Goal: Book appointment/travel/reservation

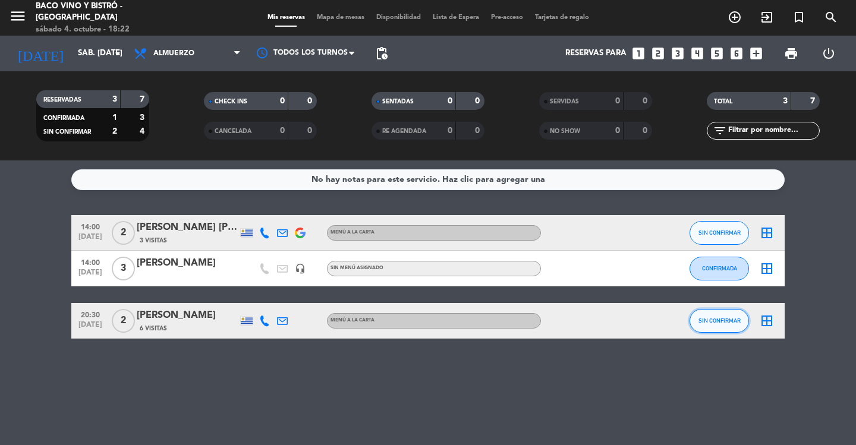
click at [713, 310] on button "SIN CONFIRMAR" at bounding box center [719, 321] width 59 height 24
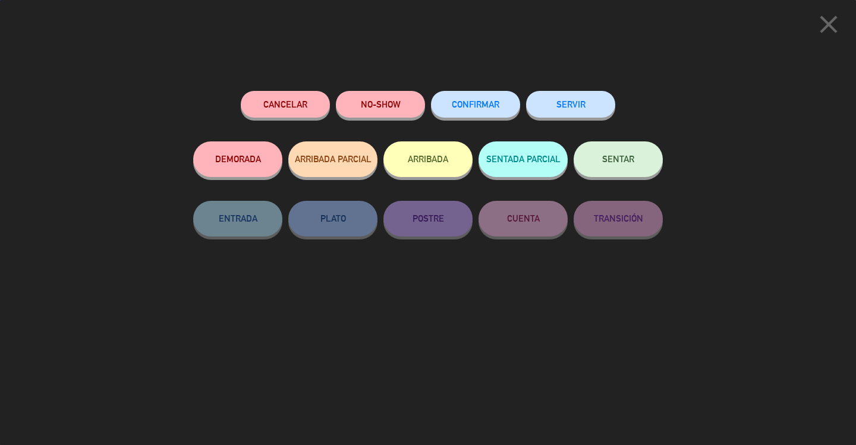
click at [486, 118] on div "CONFIRMAR" at bounding box center [475, 116] width 89 height 51
click at [483, 110] on button "CONFIRMAR" at bounding box center [475, 104] width 89 height 27
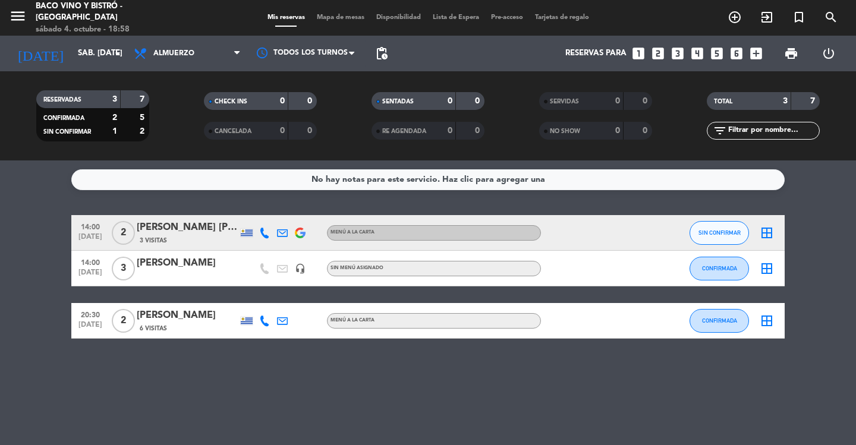
click at [655, 56] on icon "looks_two" at bounding box center [657, 53] width 15 height 15
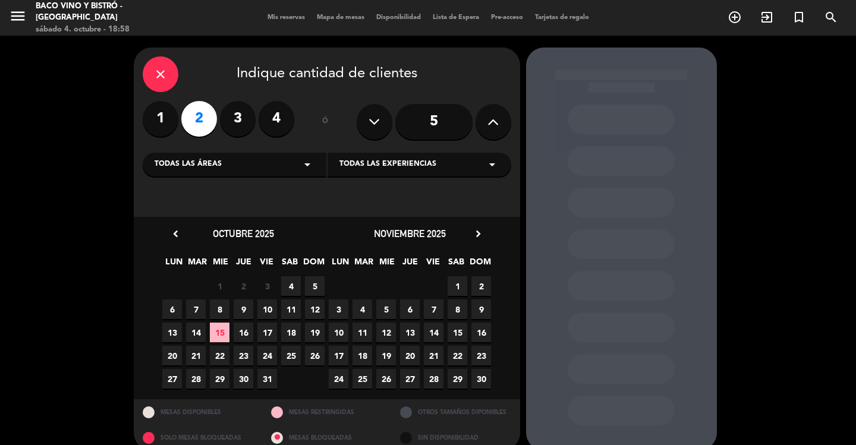
scroll to position [17, 0]
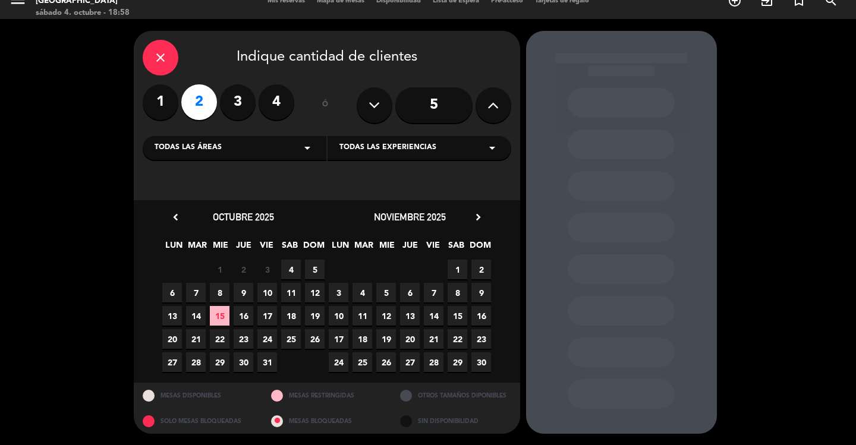
click at [295, 293] on span "11" at bounding box center [291, 293] width 20 height 20
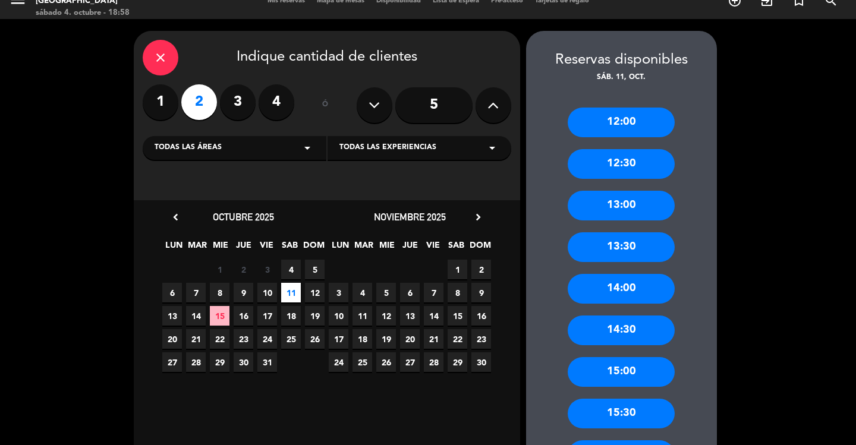
click at [294, 272] on span "4" at bounding box center [291, 270] width 20 height 20
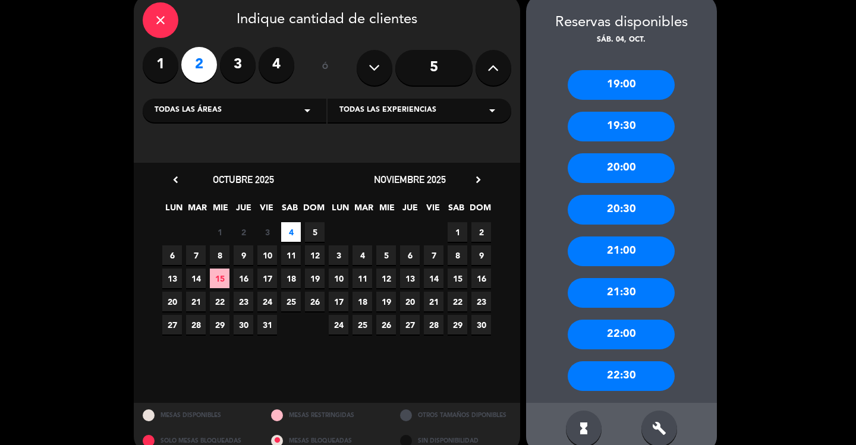
scroll to position [58, 0]
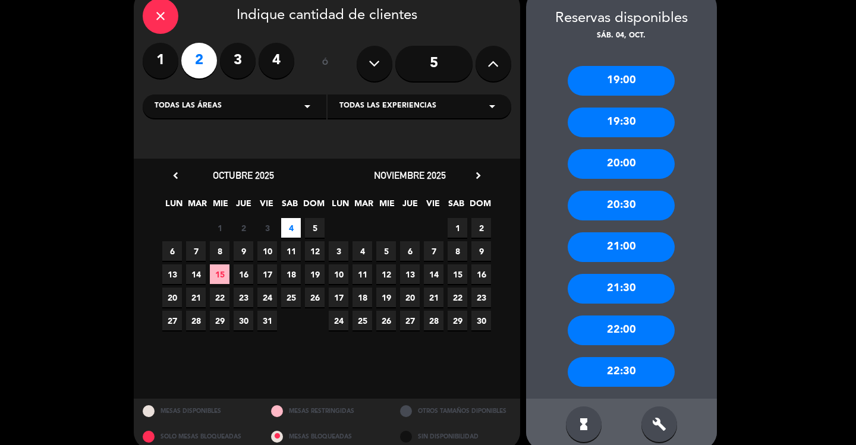
click at [633, 333] on div "22:00" at bounding box center [621, 331] width 107 height 30
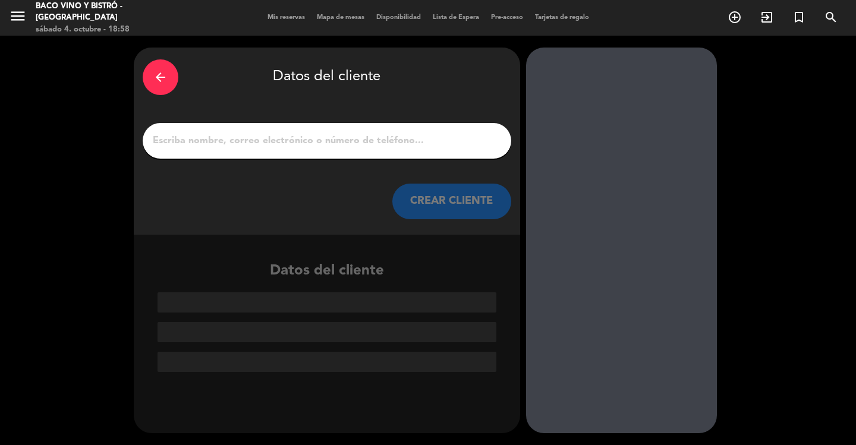
click at [410, 146] on input "1" at bounding box center [327, 141] width 351 height 17
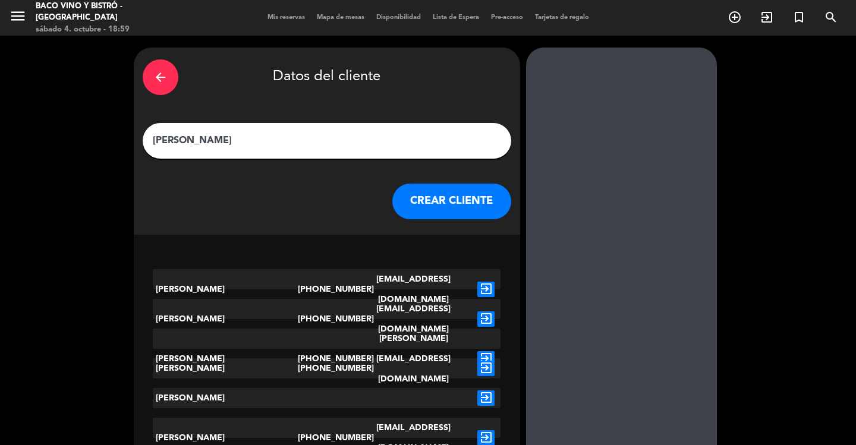
type input "[PERSON_NAME]"
click at [429, 201] on button "CREAR CLIENTE" at bounding box center [451, 202] width 119 height 36
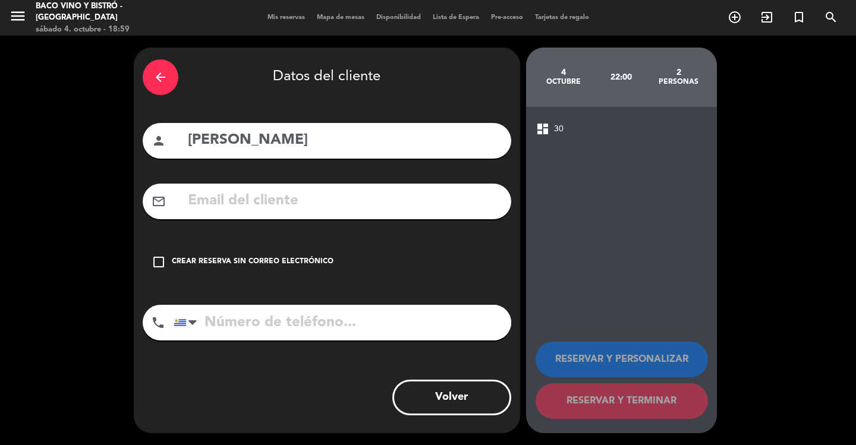
click at [263, 319] on input "tel" at bounding box center [343, 323] width 338 height 36
type input "094561680"
click at [247, 263] on div "Crear reserva sin correo electrónico" at bounding box center [253, 262] width 162 height 12
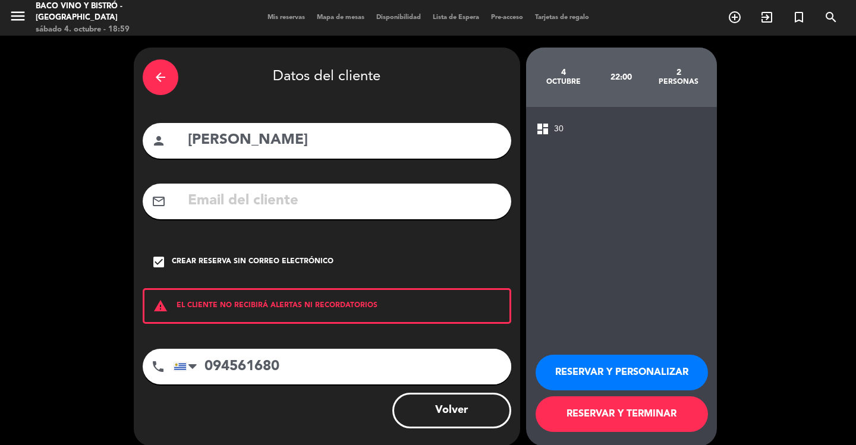
click at [569, 407] on button "RESERVAR Y TERMINAR" at bounding box center [622, 415] width 172 height 36
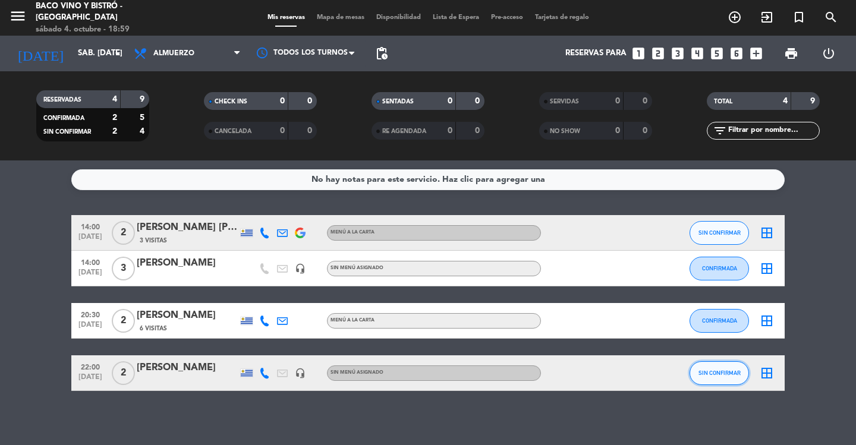
click at [712, 378] on button "SIN CONFIRMAR" at bounding box center [719, 374] width 59 height 24
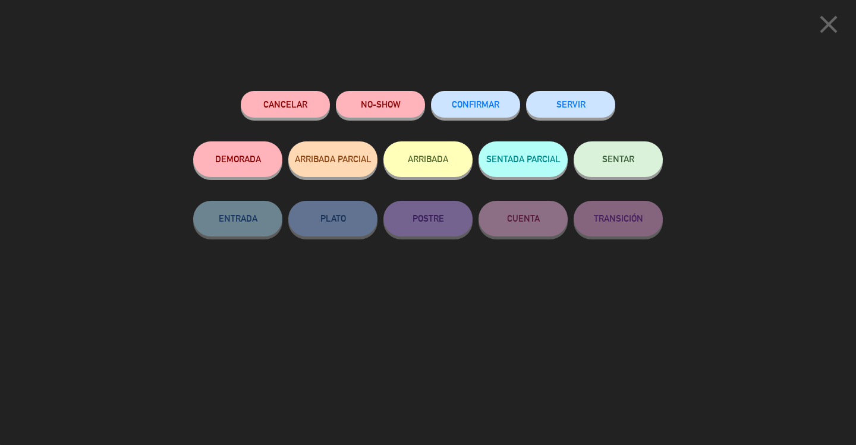
click at [474, 103] on span "CONFIRMAR" at bounding box center [476, 104] width 48 height 10
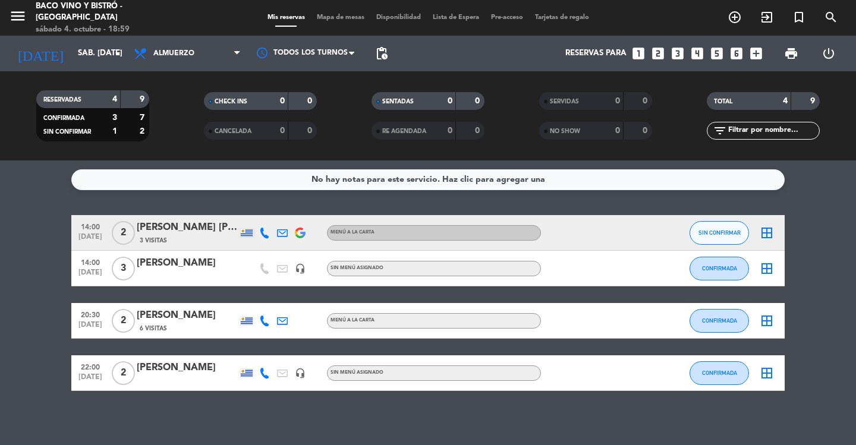
click at [774, 373] on div "border_all" at bounding box center [767, 373] width 36 height 35
click at [765, 369] on icon "border_all" at bounding box center [767, 373] width 14 height 14
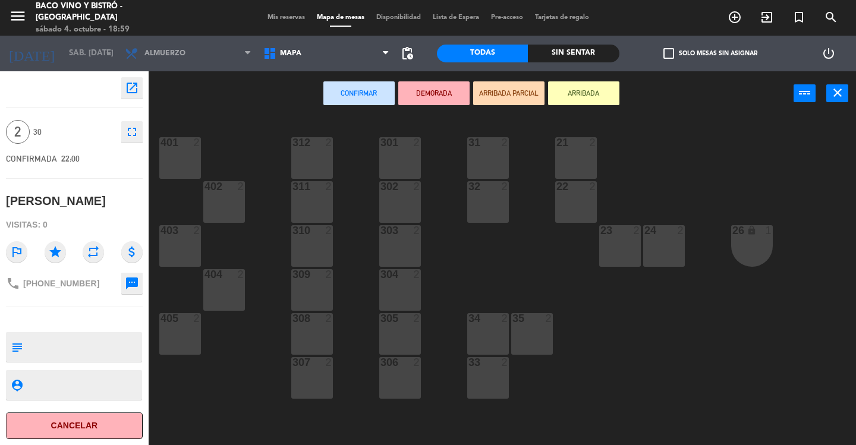
click at [408, 157] on div "301 2" at bounding box center [400, 158] width 42 height 42
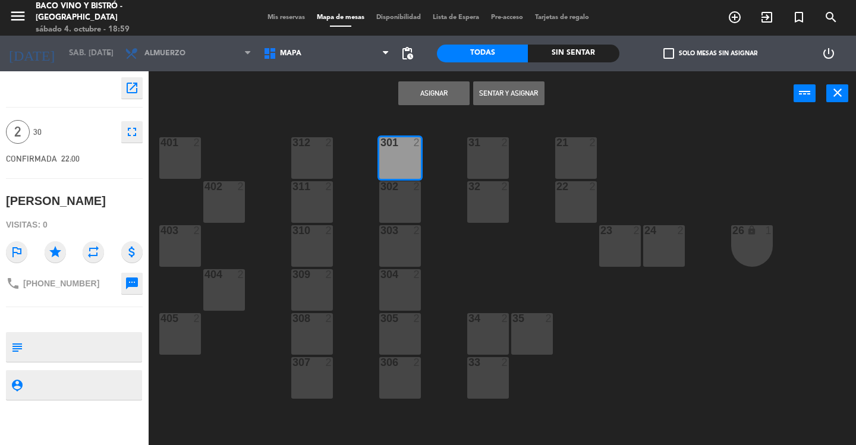
click at [427, 90] on button "Asignar" at bounding box center [433, 93] width 71 height 24
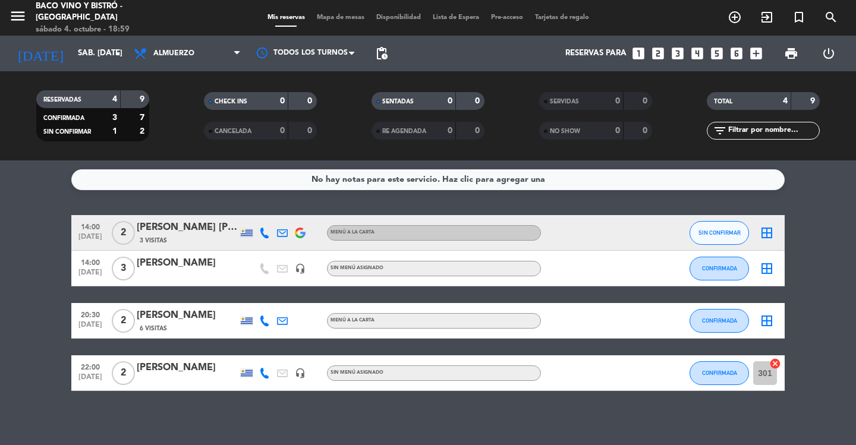
click at [766, 318] on icon "border_all" at bounding box center [767, 321] width 14 height 14
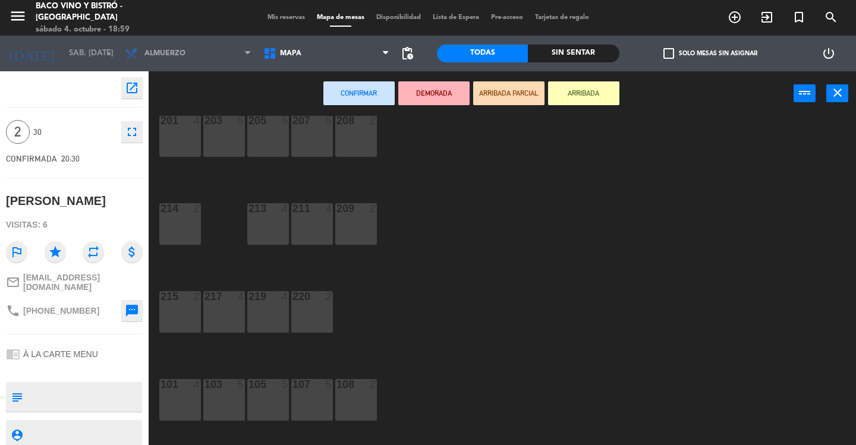
scroll to position [323, 0]
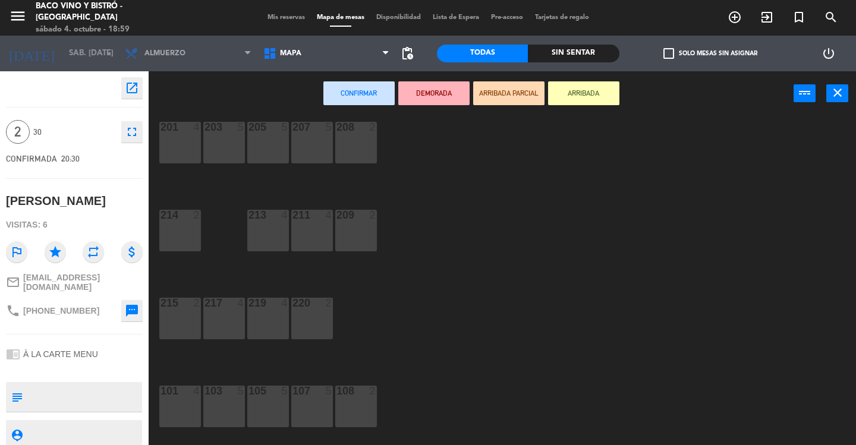
click at [238, 144] on div "203 5" at bounding box center [224, 143] width 42 height 42
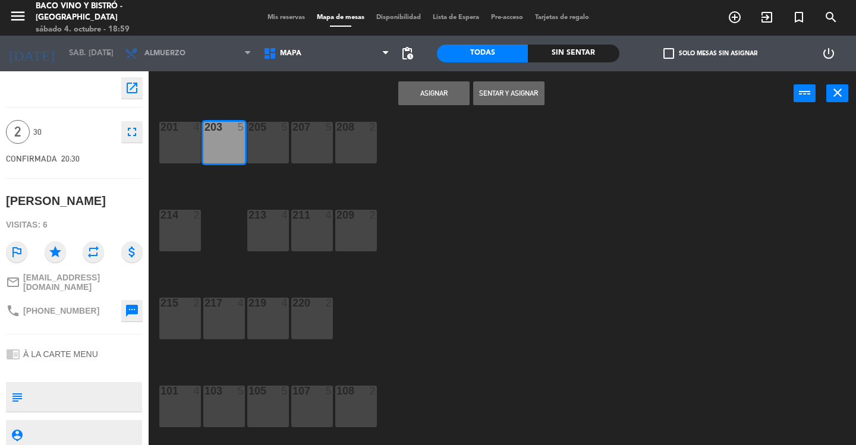
click at [438, 102] on button "Asignar" at bounding box center [433, 93] width 71 height 24
